Goal: Task Accomplishment & Management: Use online tool/utility

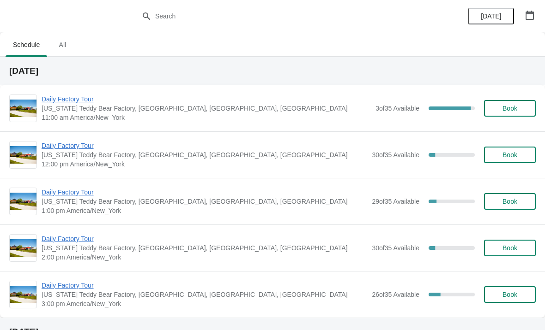
click at [88, 102] on span "Daily Factory Tour" at bounding box center [206, 99] width 329 height 9
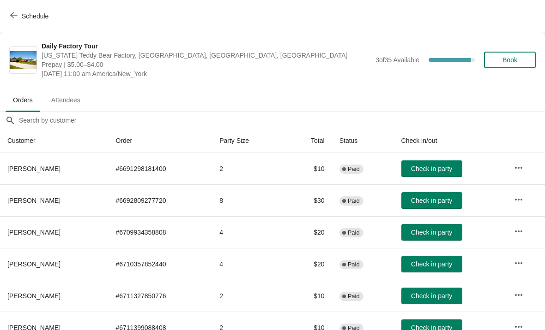
click at [446, 171] on span "Check in party" at bounding box center [431, 168] width 41 height 7
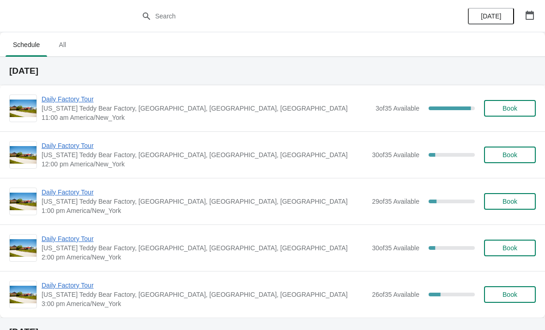
click at [85, 103] on span "Daily Factory Tour" at bounding box center [206, 99] width 329 height 9
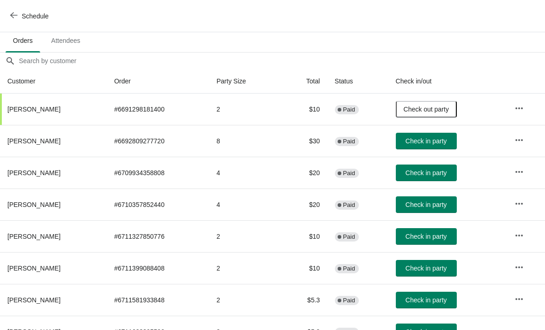
scroll to position [60, 0]
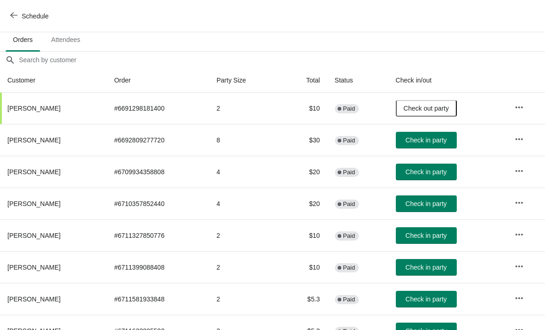
click at [446, 204] on span "Check in party" at bounding box center [425, 203] width 41 height 7
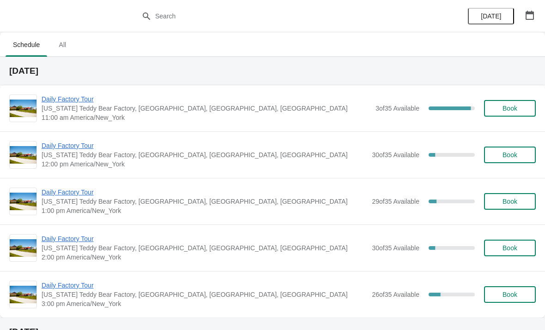
click at [85, 97] on span "Daily Factory Tour" at bounding box center [206, 99] width 329 height 9
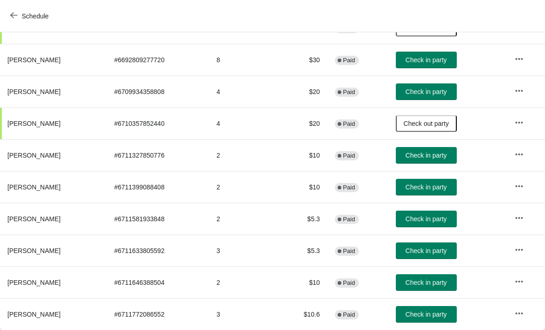
scroll to position [141, 0]
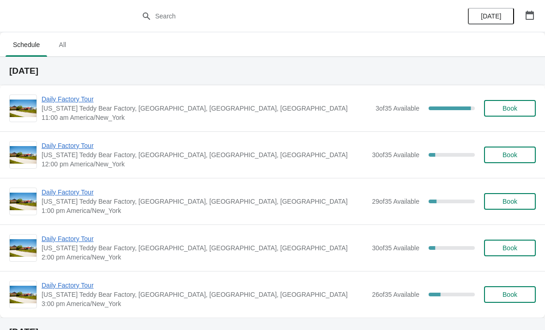
click at [50, 100] on span "Daily Factory Tour" at bounding box center [206, 99] width 329 height 9
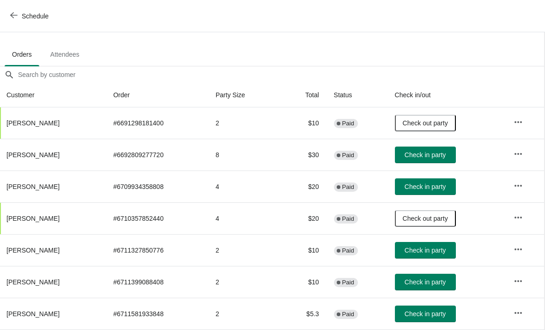
scroll to position [46, 0]
click at [446, 153] on span "Check in party" at bounding box center [425, 154] width 41 height 7
